Goal: Navigation & Orientation: Find specific page/section

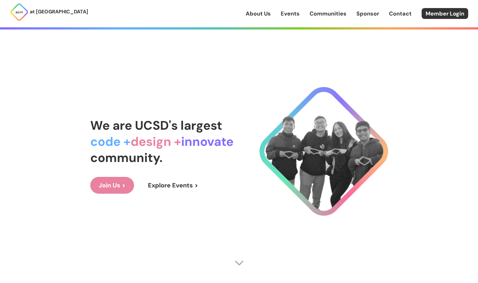
click at [293, 14] on link "Events" at bounding box center [290, 14] width 19 height 8
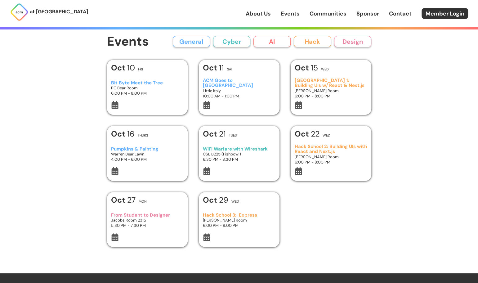
click at [253, 12] on link "About Us" at bounding box center [258, 14] width 25 height 8
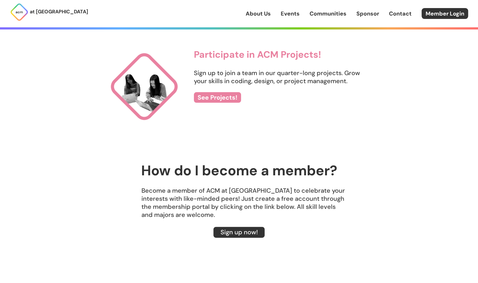
scroll to position [732, 0]
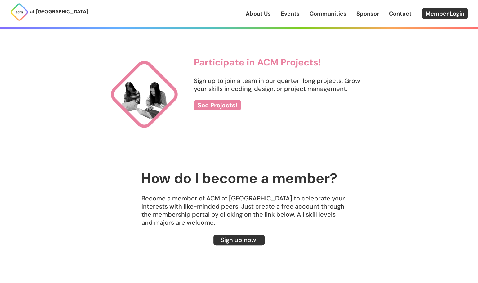
click at [186, 92] on div "Participate in ACM Projects! Sign up to join a team in our quarter-long project…" at bounding box center [239, 98] width 265 height 83
click at [217, 67] on h3 "Participate in ACM Projects!" at bounding box center [283, 62] width 178 height 10
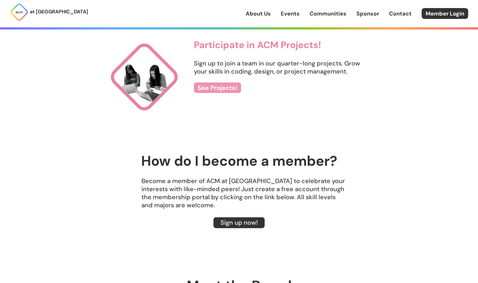
scroll to position [734, 0]
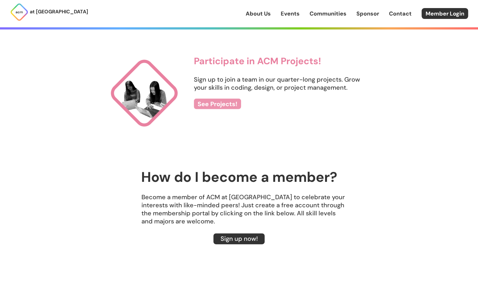
click at [215, 106] on link "See Projects!" at bounding box center [217, 104] width 47 height 11
